Goal: Navigation & Orientation: Find specific page/section

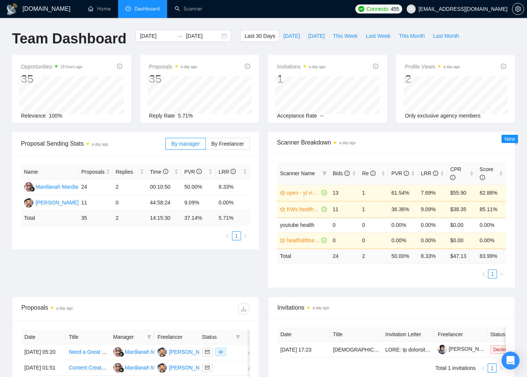
scroll to position [87, 0]
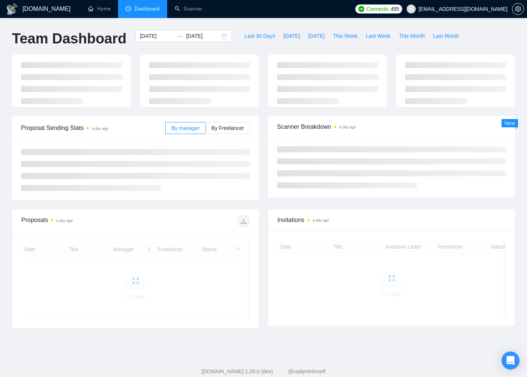
scroll to position [22, 0]
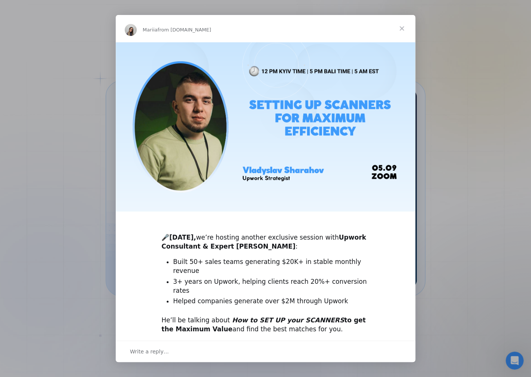
click at [401, 28] on span "Close" at bounding box center [402, 28] width 27 height 27
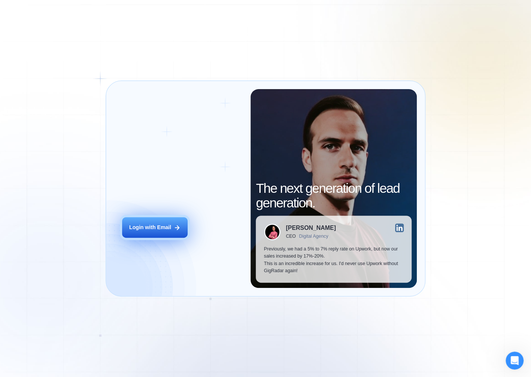
click at [134, 231] on button "Login with Email" at bounding box center [155, 227] width 66 height 21
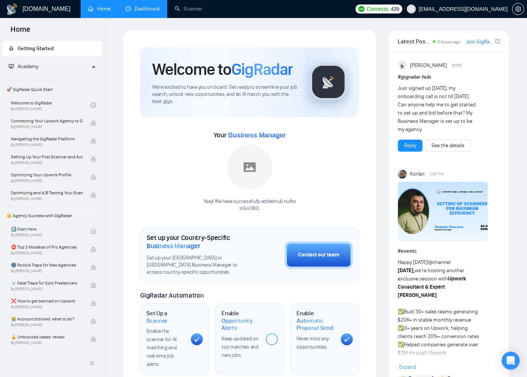
click at [131, 9] on link "Dashboard" at bounding box center [143, 9] width 34 height 6
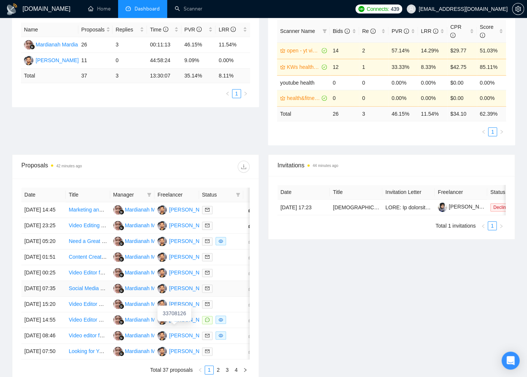
scroll to position [263, 0]
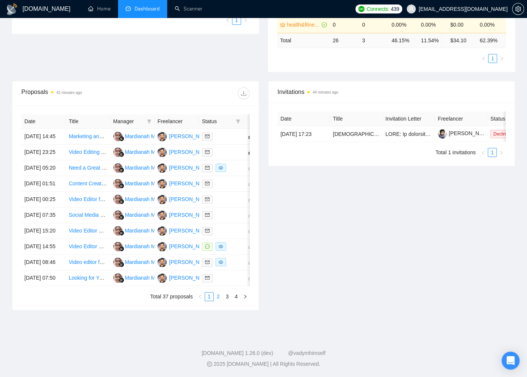
click at [218, 301] on link "2" at bounding box center [218, 297] width 8 height 8
click at [212, 301] on link "1" at bounding box center [209, 297] width 8 height 8
